Goal: Task Accomplishment & Management: Use online tool/utility

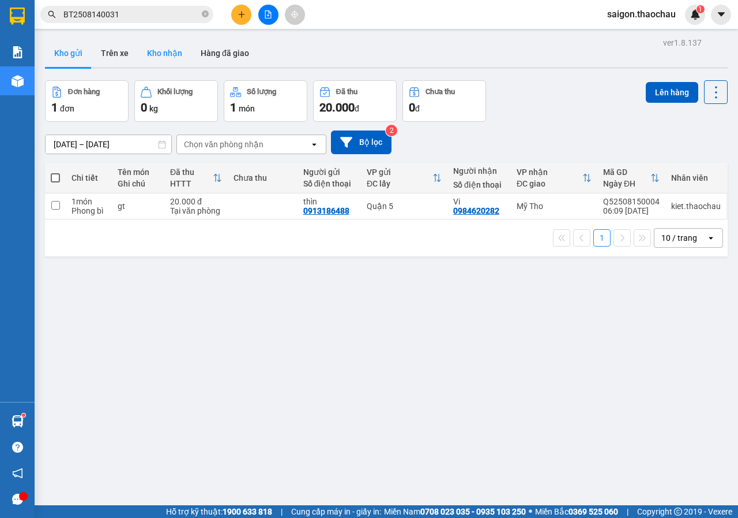
click at [160, 58] on button "Kho nhận" at bounding box center [165, 53] width 54 height 28
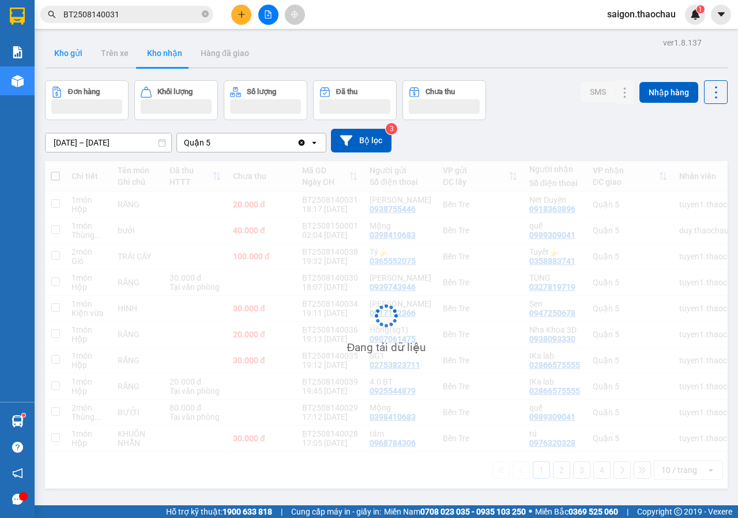
click at [77, 55] on button "Kho gửi" at bounding box center [68, 53] width 47 height 28
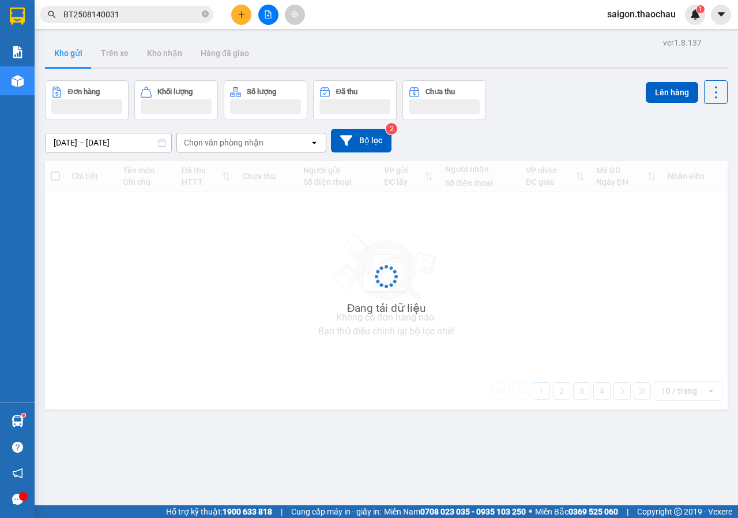
click at [77, 55] on button "Kho gửi" at bounding box center [68, 53] width 47 height 28
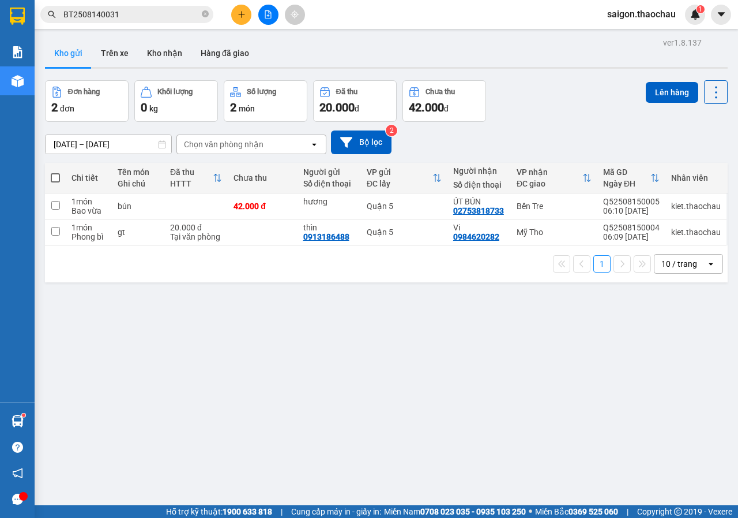
click at [57, 178] on span at bounding box center [55, 177] width 9 height 9
click at [55, 172] on input "checkbox" at bounding box center [55, 172] width 0 height 0
checkbox input "true"
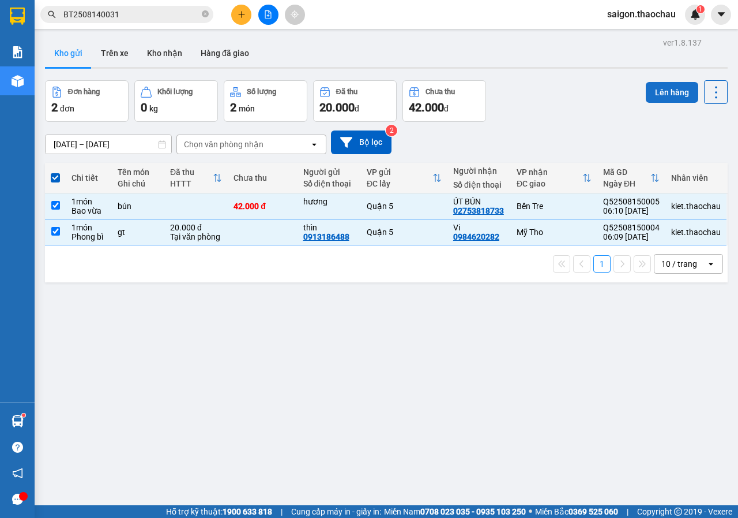
click at [658, 91] on button "Lên hàng" at bounding box center [672, 92] width 53 height 21
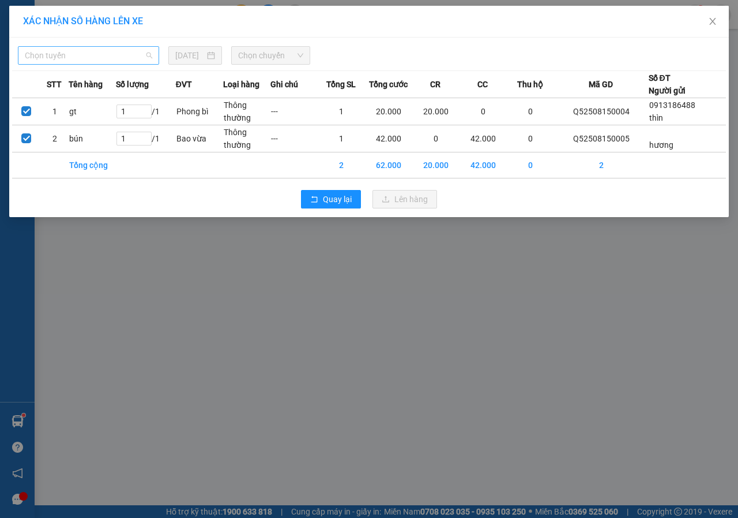
click at [102, 54] on span "Chọn tuyến" at bounding box center [89, 55] width 128 height 17
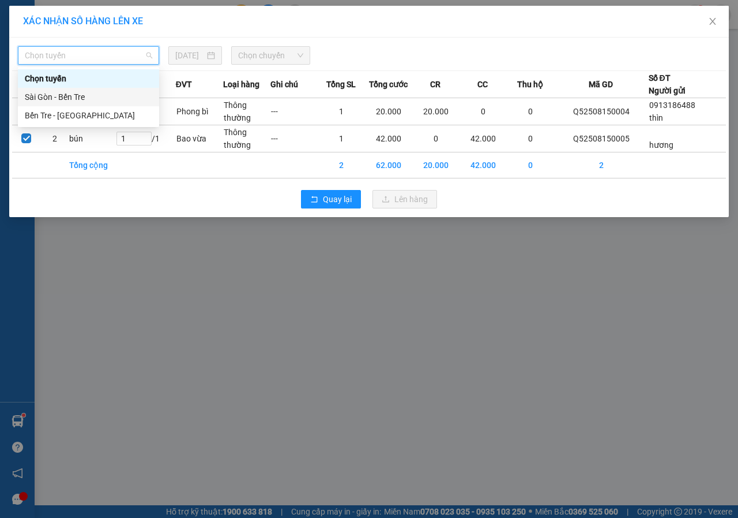
click at [74, 98] on div "Sài Gòn - Bến Tre" at bounding box center [89, 97] width 128 height 13
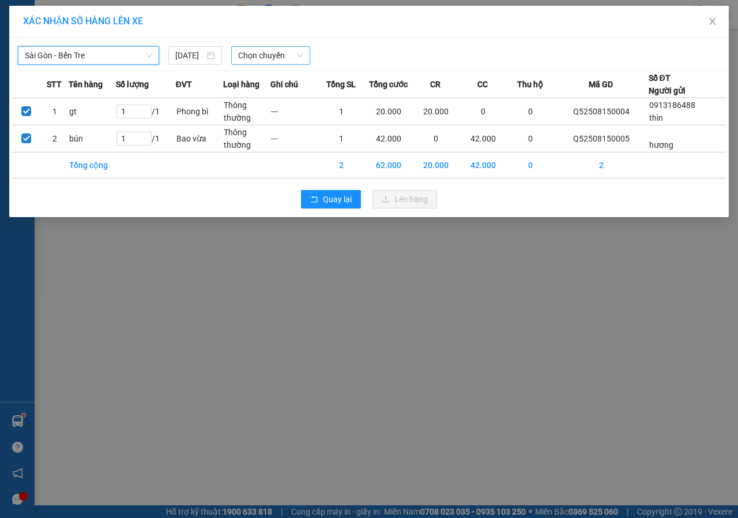
click at [256, 56] on span "Chọn chuyến" at bounding box center [270, 55] width 65 height 17
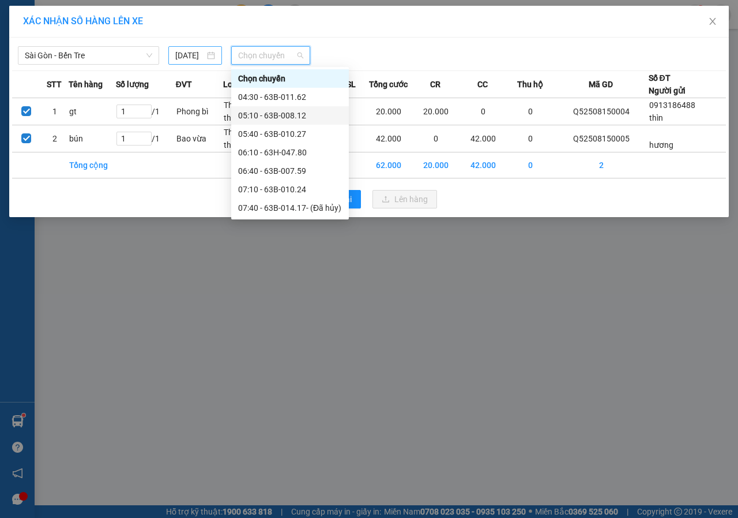
click at [190, 54] on input "[DATE]" at bounding box center [189, 55] width 29 height 13
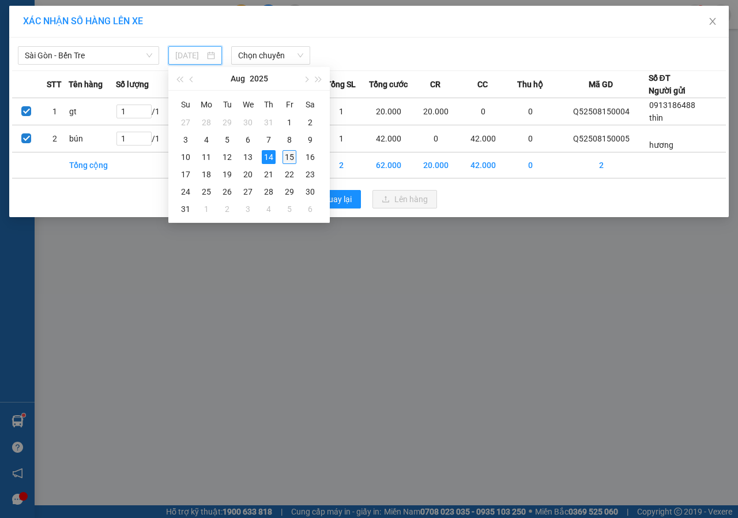
click at [284, 156] on div "15" at bounding box center [290, 157] width 14 height 14
type input "[DATE]"
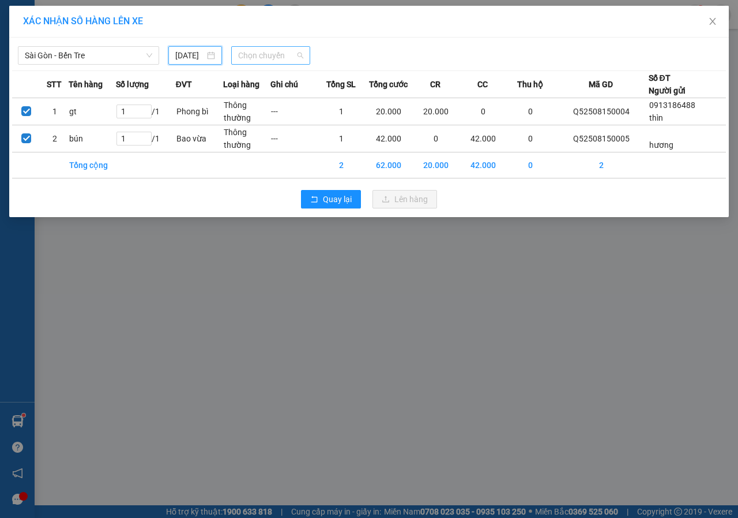
click at [245, 55] on span "Chọn chuyến" at bounding box center [270, 55] width 65 height 17
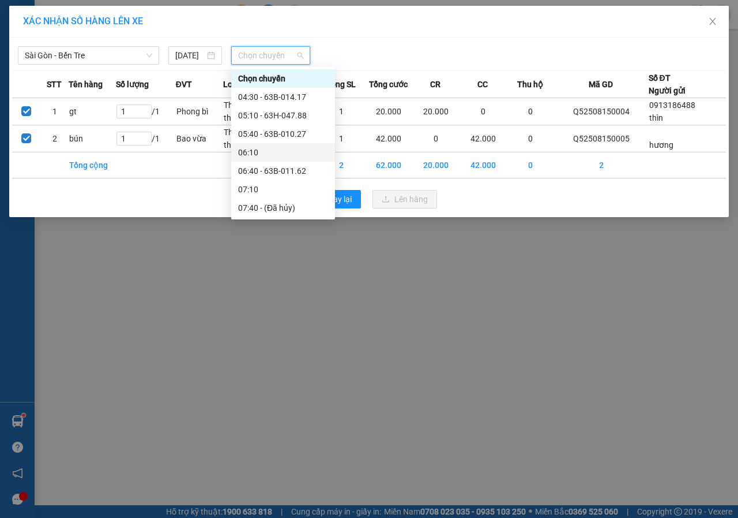
click at [263, 155] on div "06:10" at bounding box center [283, 152] width 90 height 13
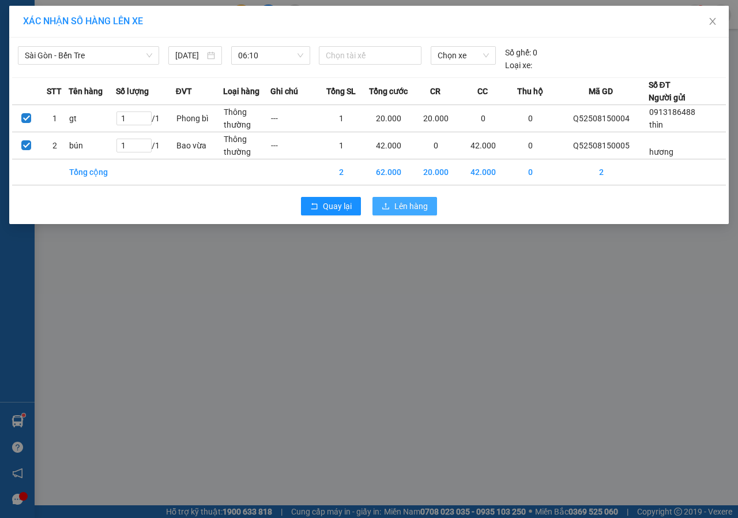
click at [392, 204] on button "Lên hàng" at bounding box center [405, 206] width 65 height 18
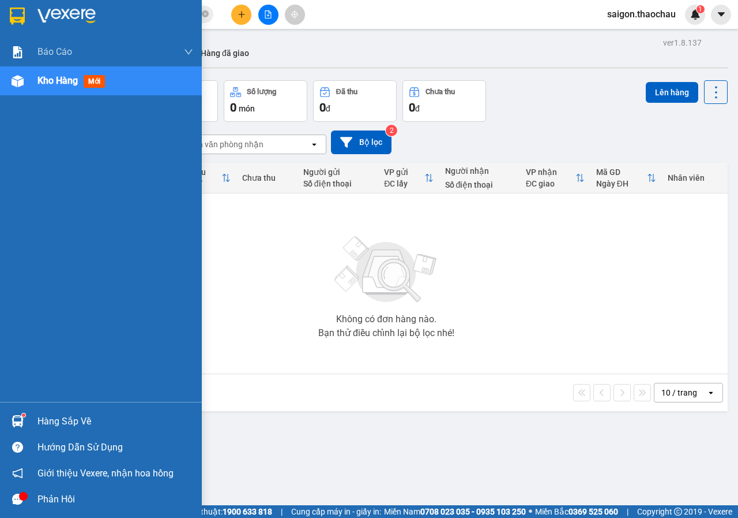
click at [24, 409] on div "Hàng sắp về" at bounding box center [101, 421] width 202 height 26
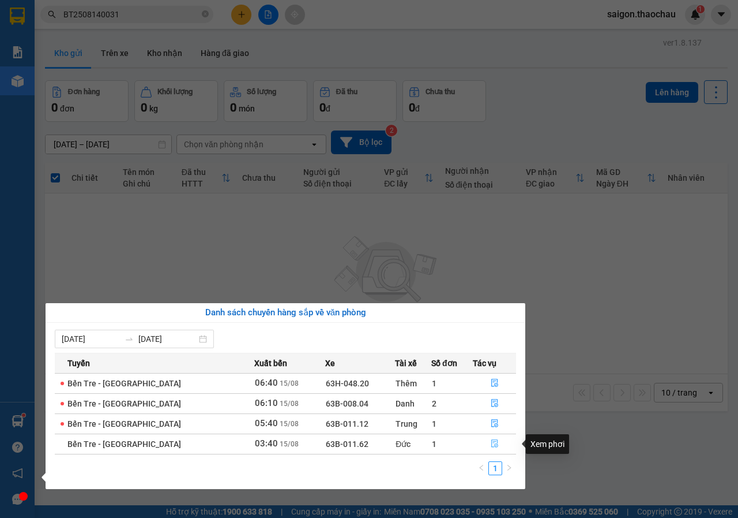
click at [491, 440] on icon "file-done" at bounding box center [495, 443] width 8 height 8
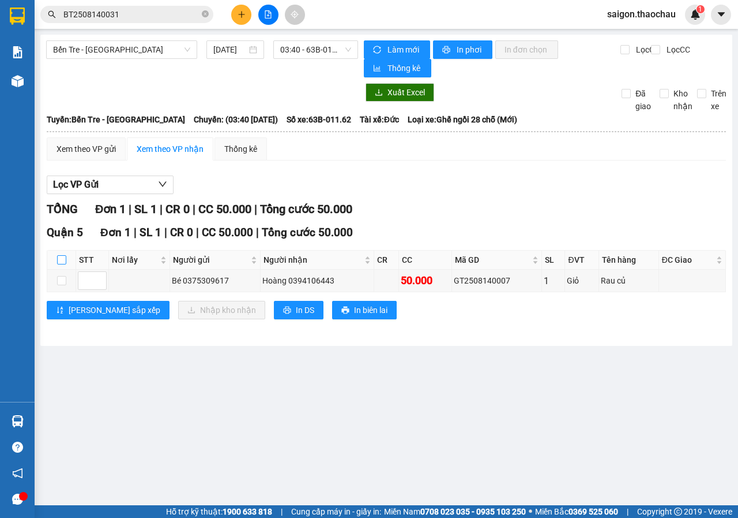
click at [62, 262] on input "checkbox" at bounding box center [61, 259] width 9 height 9
checkbox input "true"
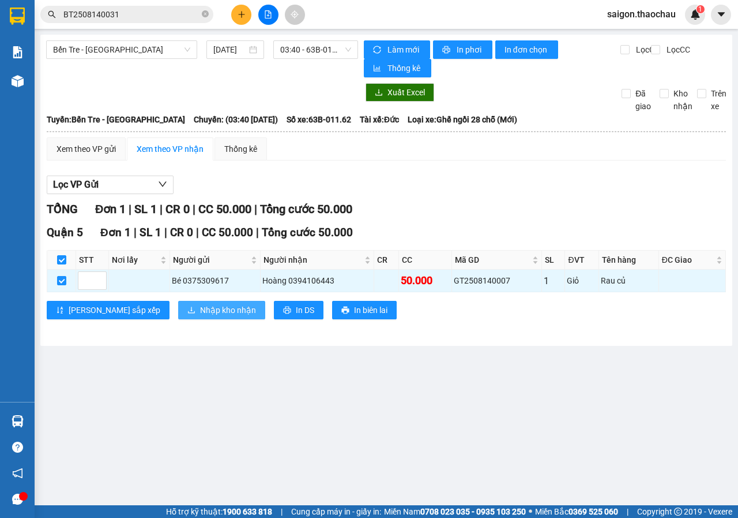
click at [200, 313] on span "Nhập kho nhận" at bounding box center [228, 309] width 56 height 13
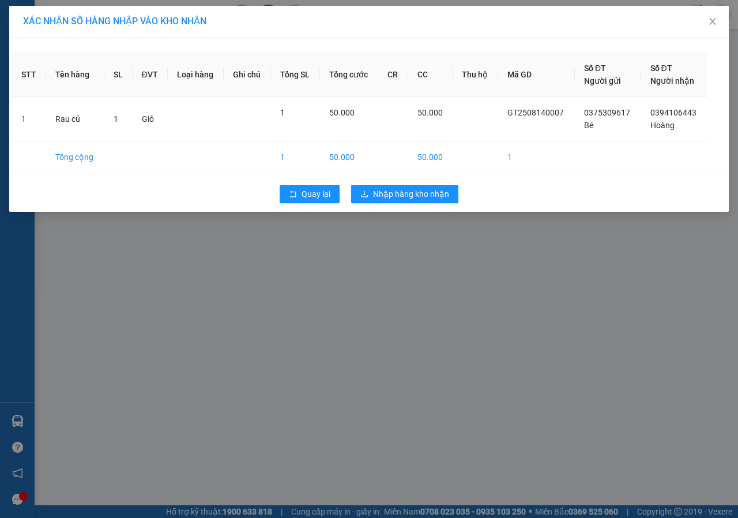
click at [380, 183] on div "Quay lại Nhập hàng kho nhận" at bounding box center [369, 194] width 714 height 30
click at [387, 205] on div "Quay lại Nhập hàng kho nhận" at bounding box center [369, 194] width 714 height 30
click at [391, 193] on span "Nhập hàng kho nhận" at bounding box center [411, 194] width 76 height 13
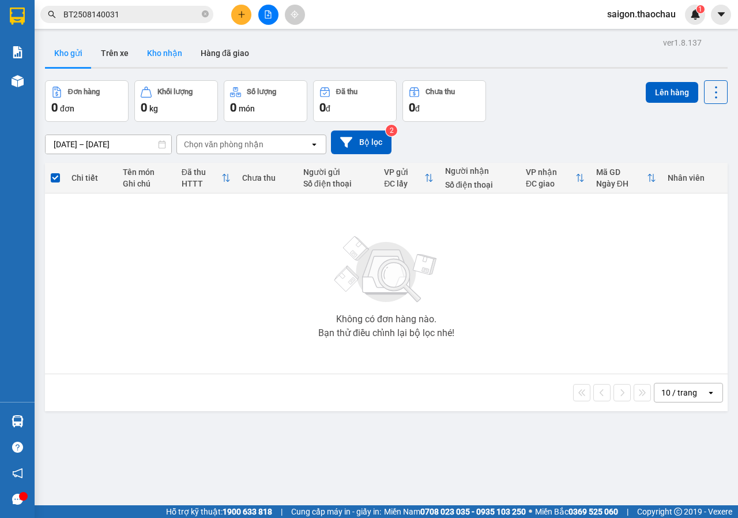
click at [166, 51] on button "Kho nhận" at bounding box center [165, 53] width 54 height 28
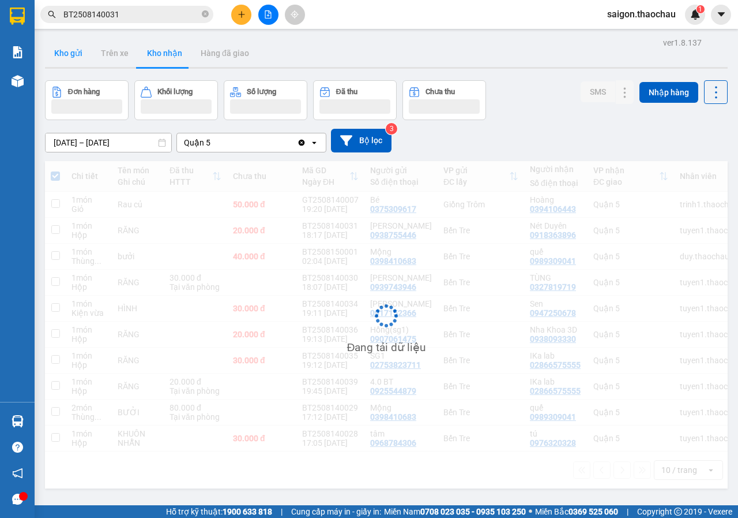
click at [74, 54] on button "Kho gửi" at bounding box center [68, 53] width 47 height 28
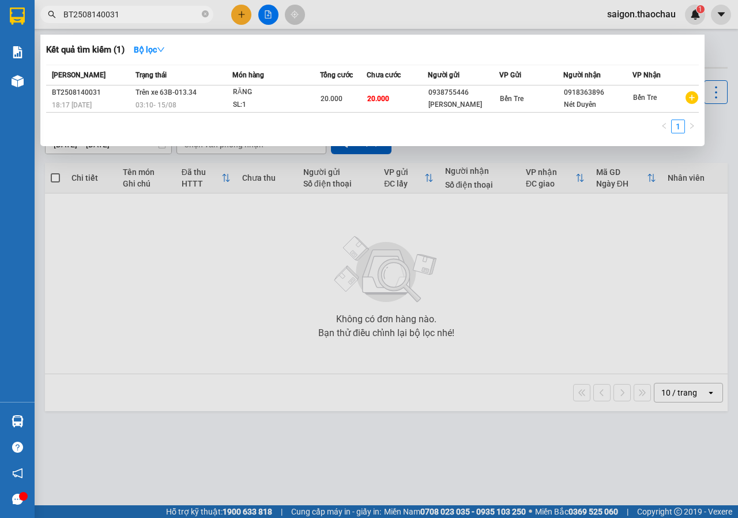
click at [155, 16] on input "BT2508140031" at bounding box center [131, 14] width 136 height 13
type input "0"
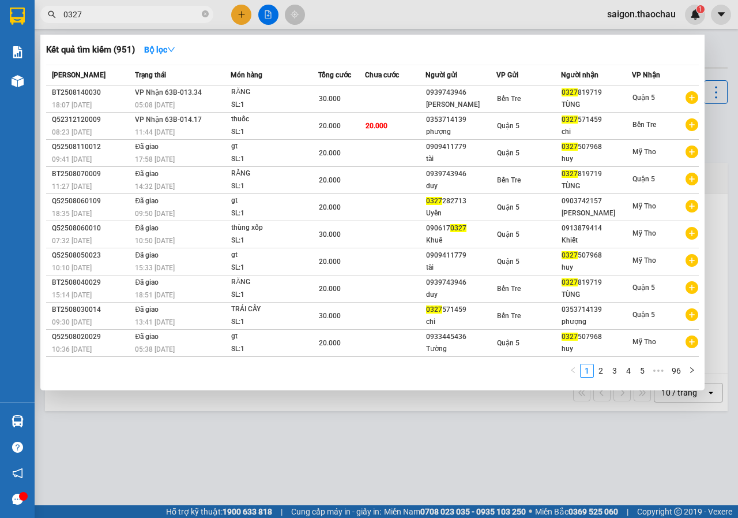
click at [323, 456] on div at bounding box center [369, 259] width 738 height 518
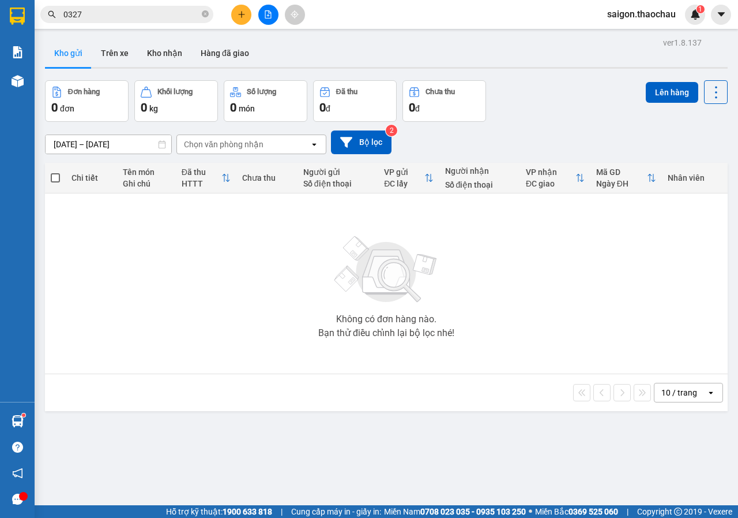
click at [117, 14] on input "0327" at bounding box center [131, 14] width 136 height 13
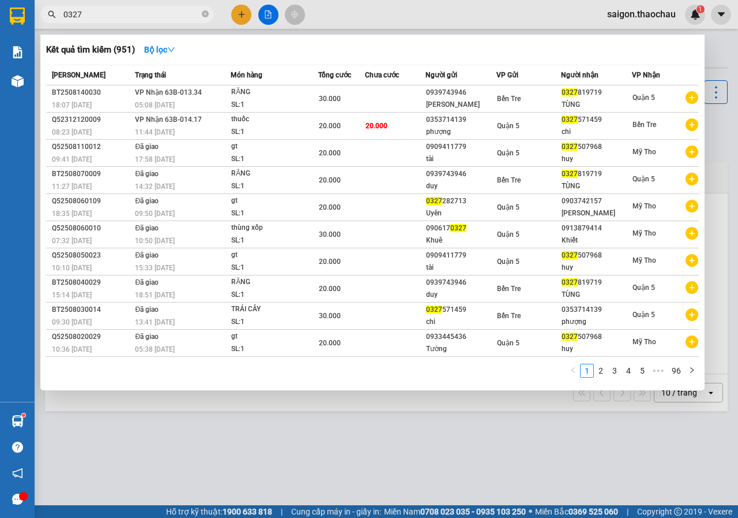
click at [117, 14] on input "0327" at bounding box center [131, 14] width 136 height 13
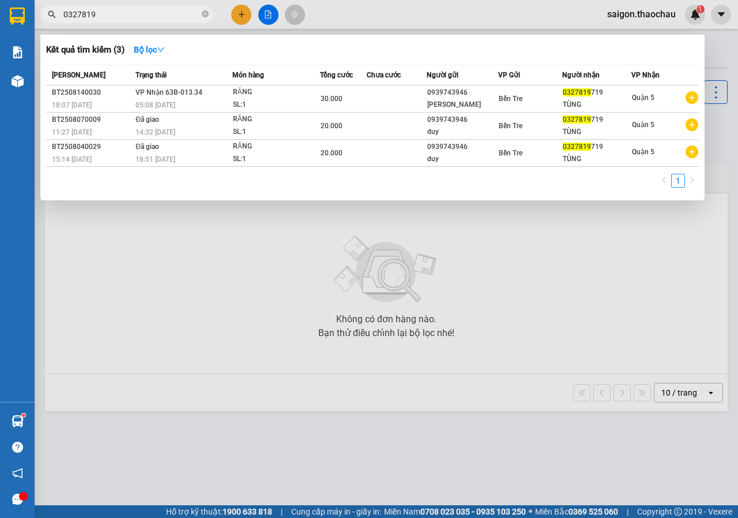
type input "0327819"
drag, startPoint x: 321, startPoint y: 362, endPoint x: 283, endPoint y: 351, distance: 39.6
click at [321, 362] on div at bounding box center [369, 259] width 738 height 518
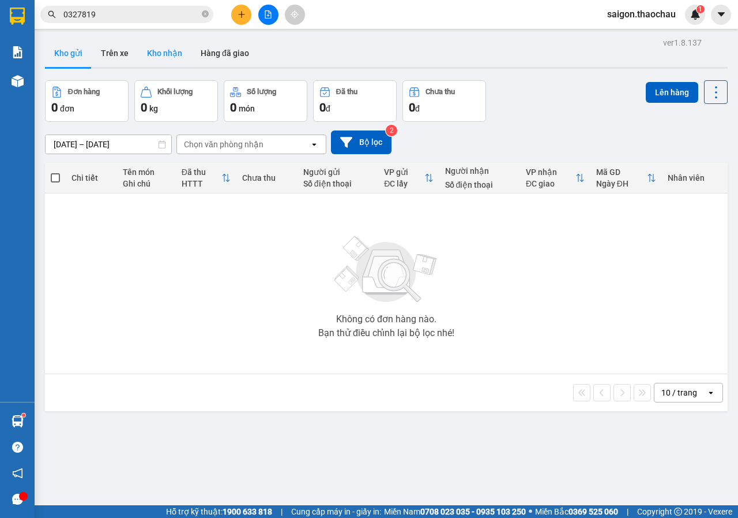
click at [181, 48] on button "Kho nhận" at bounding box center [165, 53] width 54 height 28
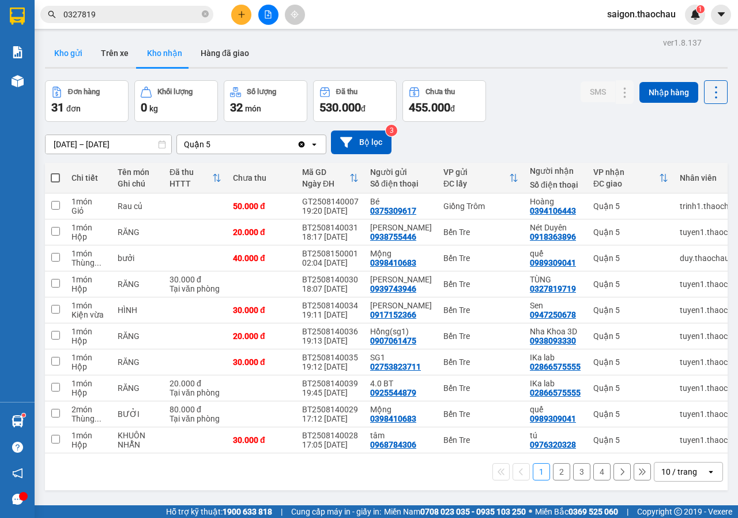
click at [85, 58] on button "Kho gửi" at bounding box center [68, 53] width 47 height 28
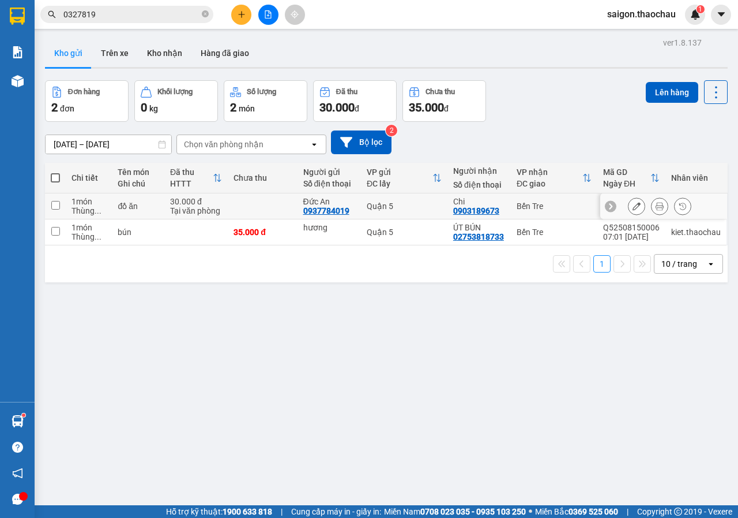
click at [657, 206] on button at bounding box center [660, 206] width 16 height 20
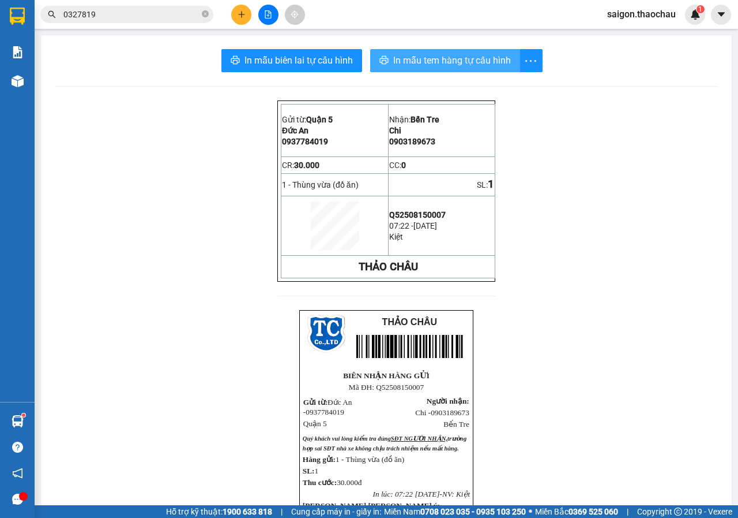
click at [406, 54] on span "In mẫu tem hàng tự cấu hình" at bounding box center [452, 60] width 118 height 14
